Goal: Task Accomplishment & Management: Use online tool/utility

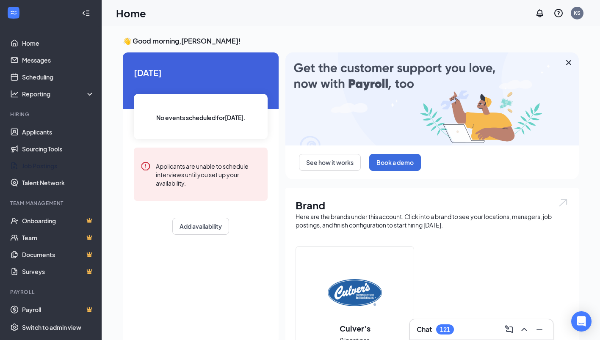
click at [48, 168] on link "Job Postings" at bounding box center [58, 166] width 72 height 17
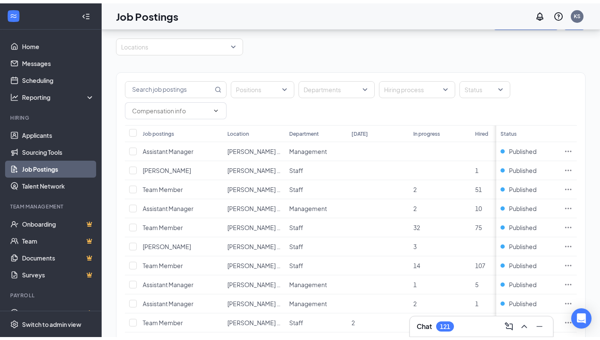
scroll to position [34, 0]
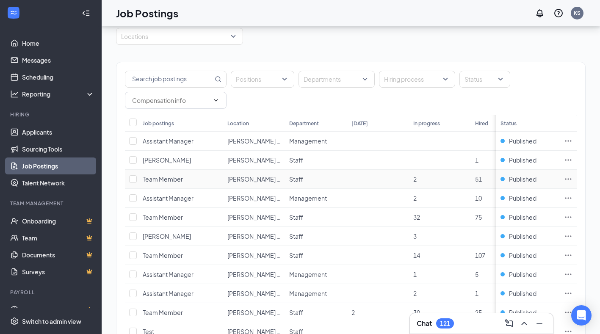
click at [572, 177] on icon "Ellipses" at bounding box center [568, 179] width 8 height 8
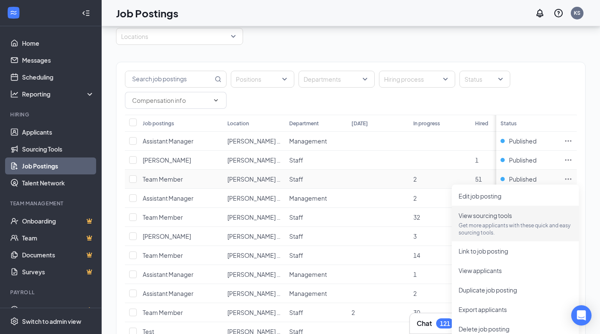
click at [498, 217] on span "View sourcing tools" at bounding box center [485, 216] width 53 height 8
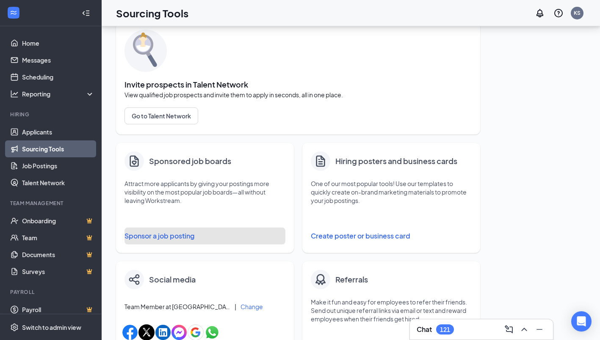
click at [175, 239] on button "Sponsor a job posting" at bounding box center [204, 236] width 161 height 17
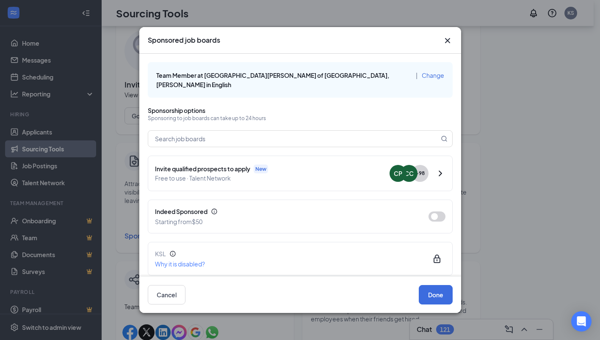
click at [428, 212] on button "button" at bounding box center [436, 217] width 17 height 10
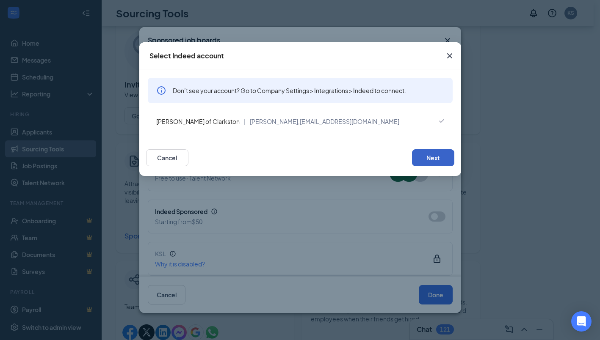
click at [433, 155] on button "Next" at bounding box center [433, 157] width 42 height 17
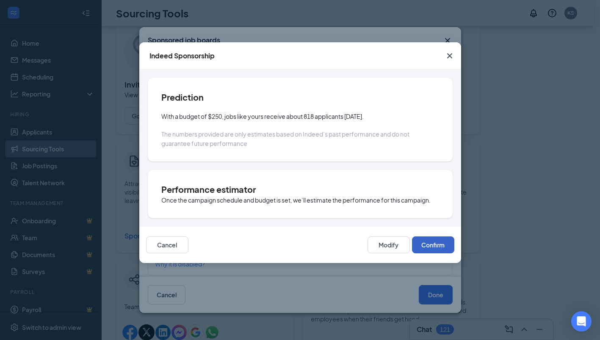
click at [433, 245] on button "Confirm" at bounding box center [433, 245] width 42 height 17
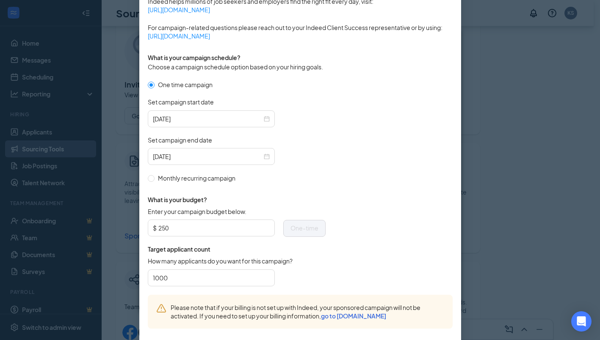
scroll to position [251, 0]
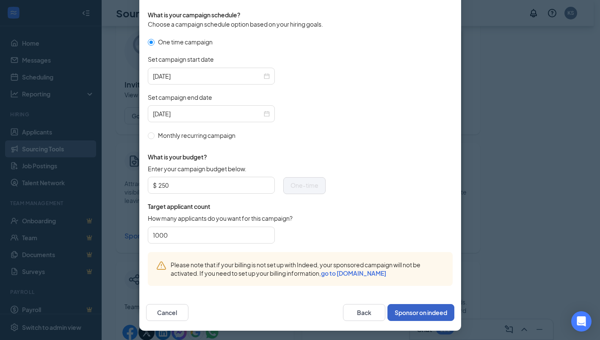
click at [426, 311] on button "Sponsor on indeed" at bounding box center [420, 312] width 67 height 17
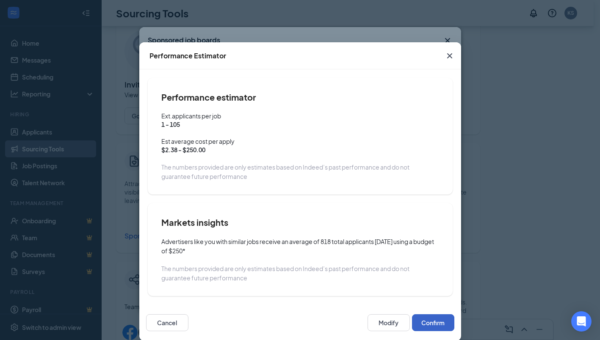
click at [437, 318] on button "Confirm" at bounding box center [433, 323] width 42 height 17
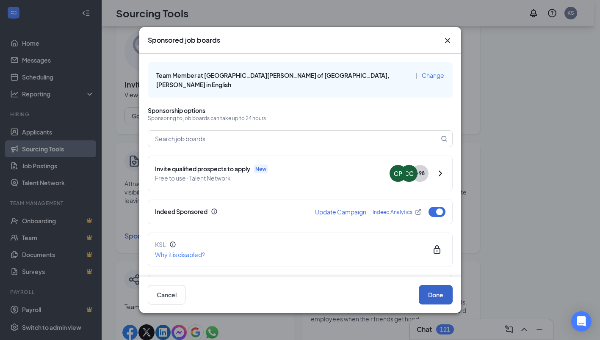
click at [439, 294] on button "Done" at bounding box center [436, 294] width 34 height 19
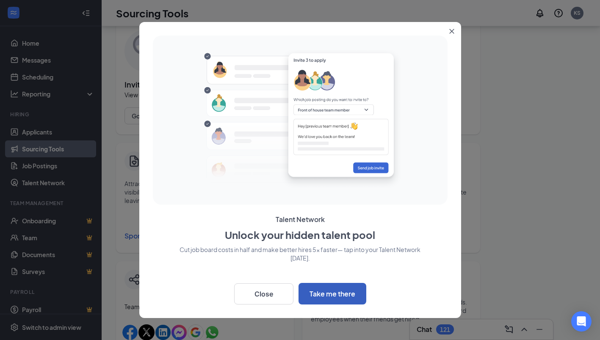
click at [334, 287] on button "Take me there" at bounding box center [332, 294] width 68 height 22
